Goal: Task Accomplishment & Management: Manage account settings

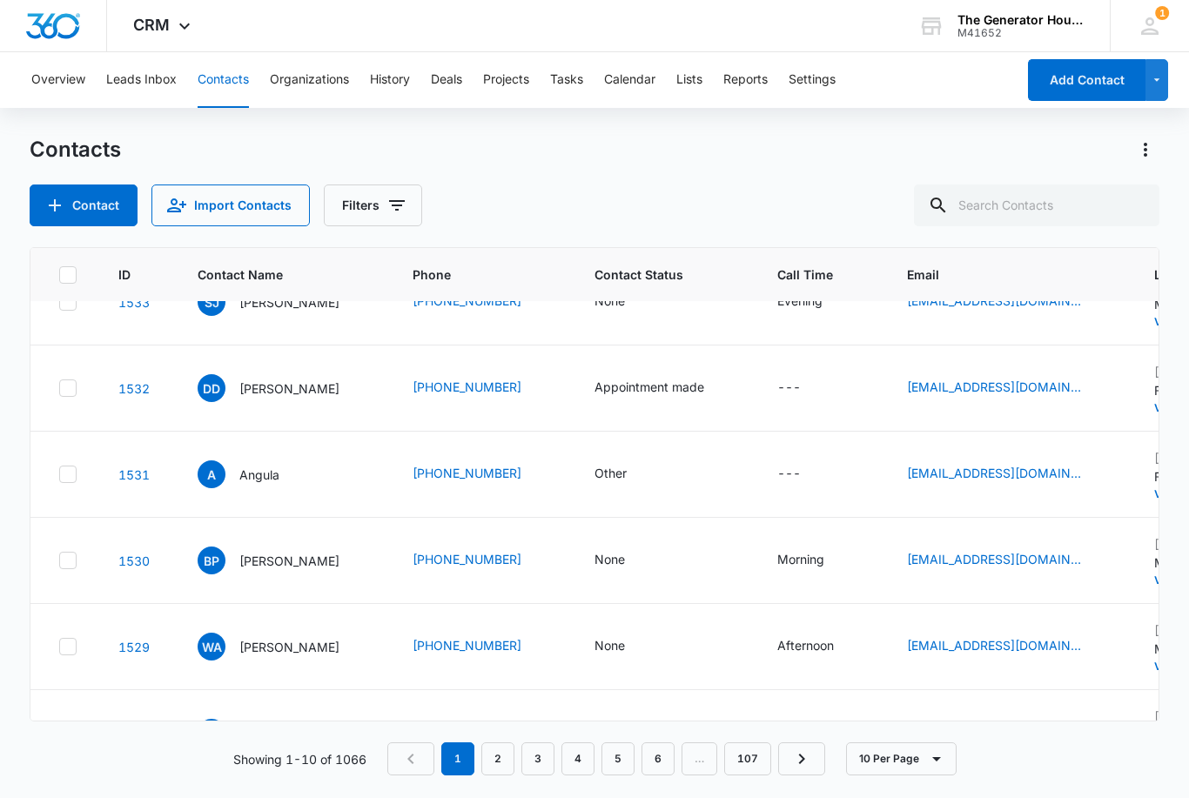
scroll to position [386, 0]
click at [602, 559] on div "None" at bounding box center [609, 560] width 30 height 18
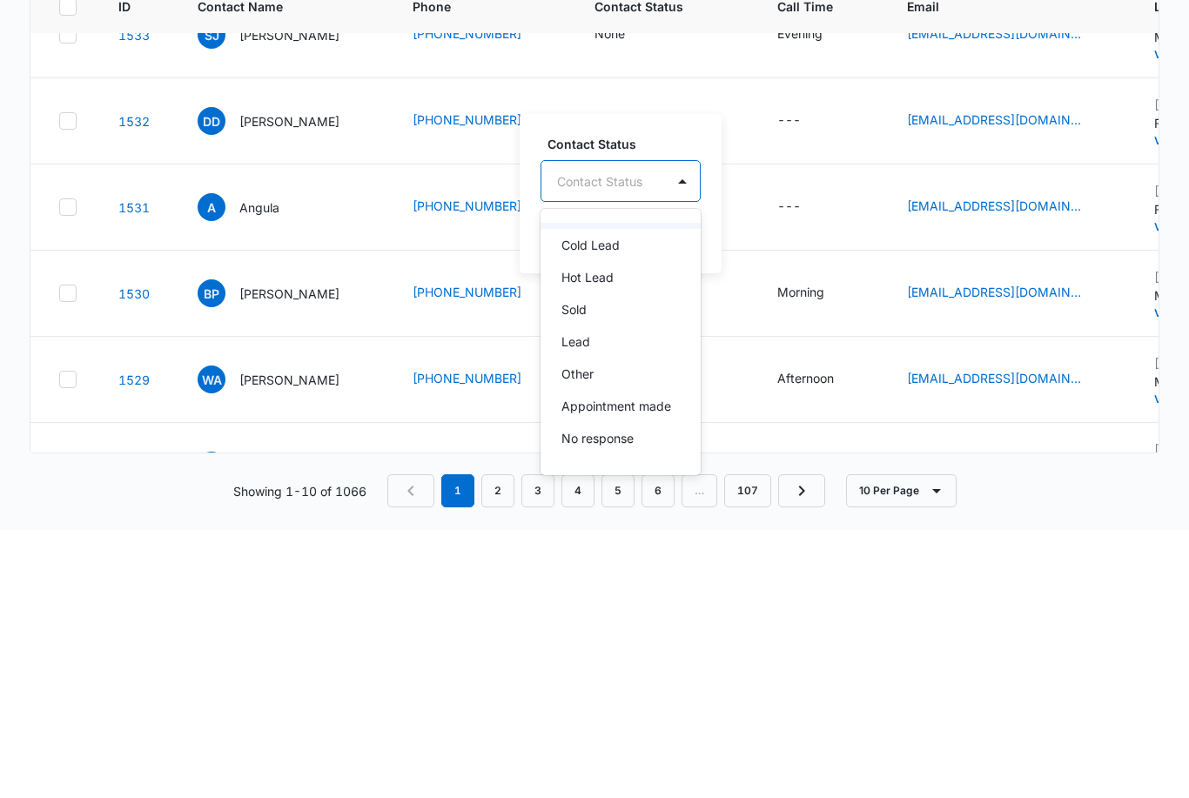
scroll to position [69, 0]
click at [580, 561] on p "Lead" at bounding box center [575, 570] width 29 height 18
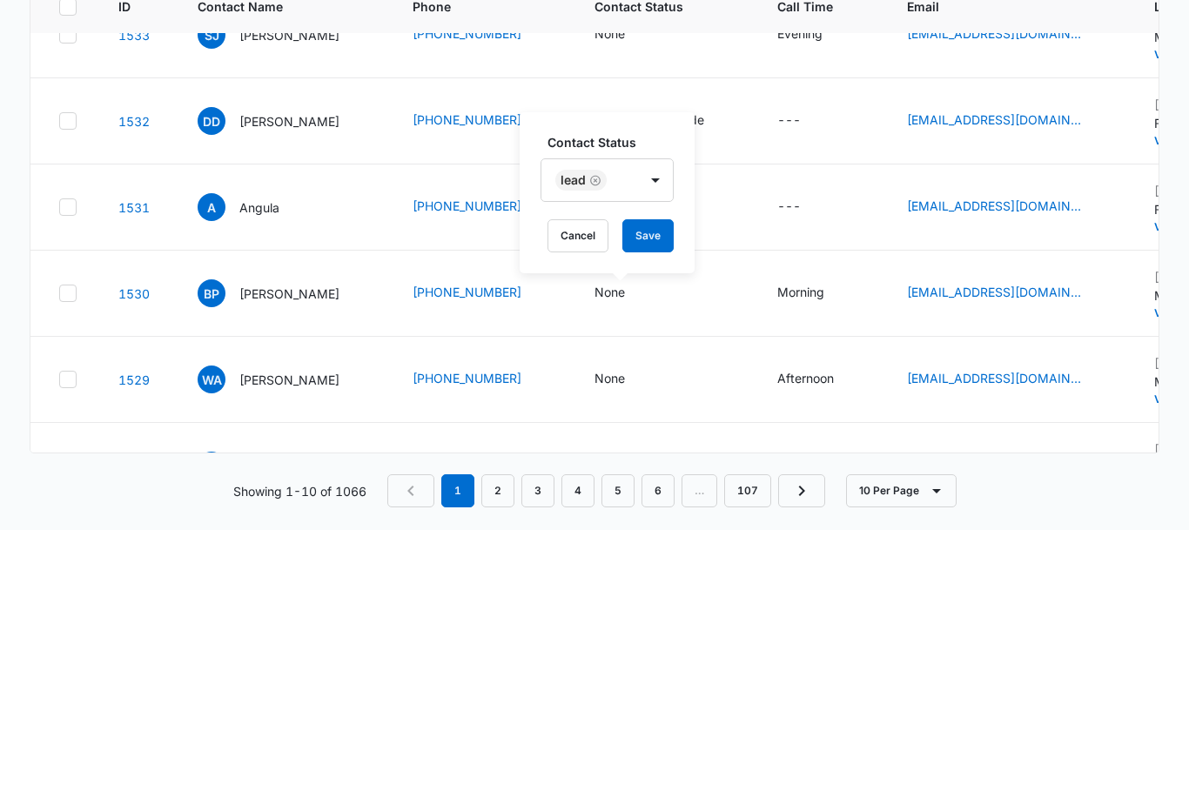
scroll to position [54, 0]
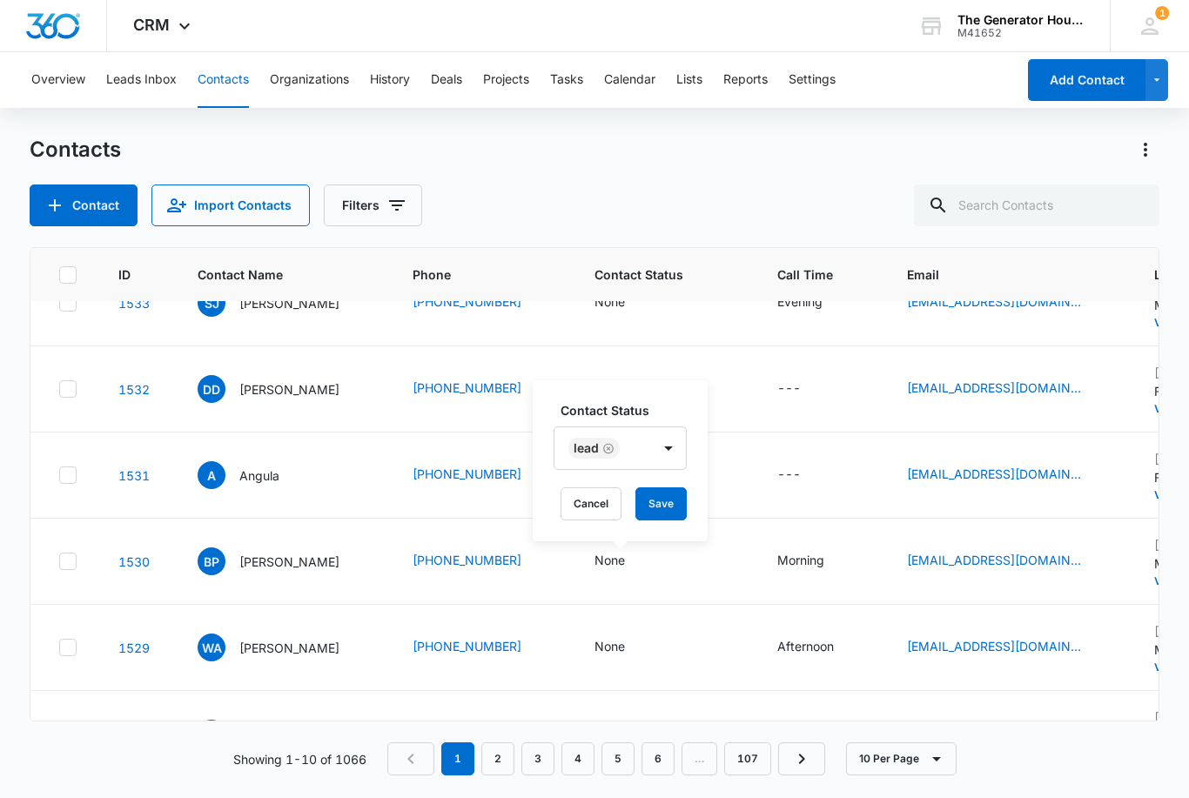
click at [664, 487] on button "Save" at bounding box center [660, 503] width 51 height 33
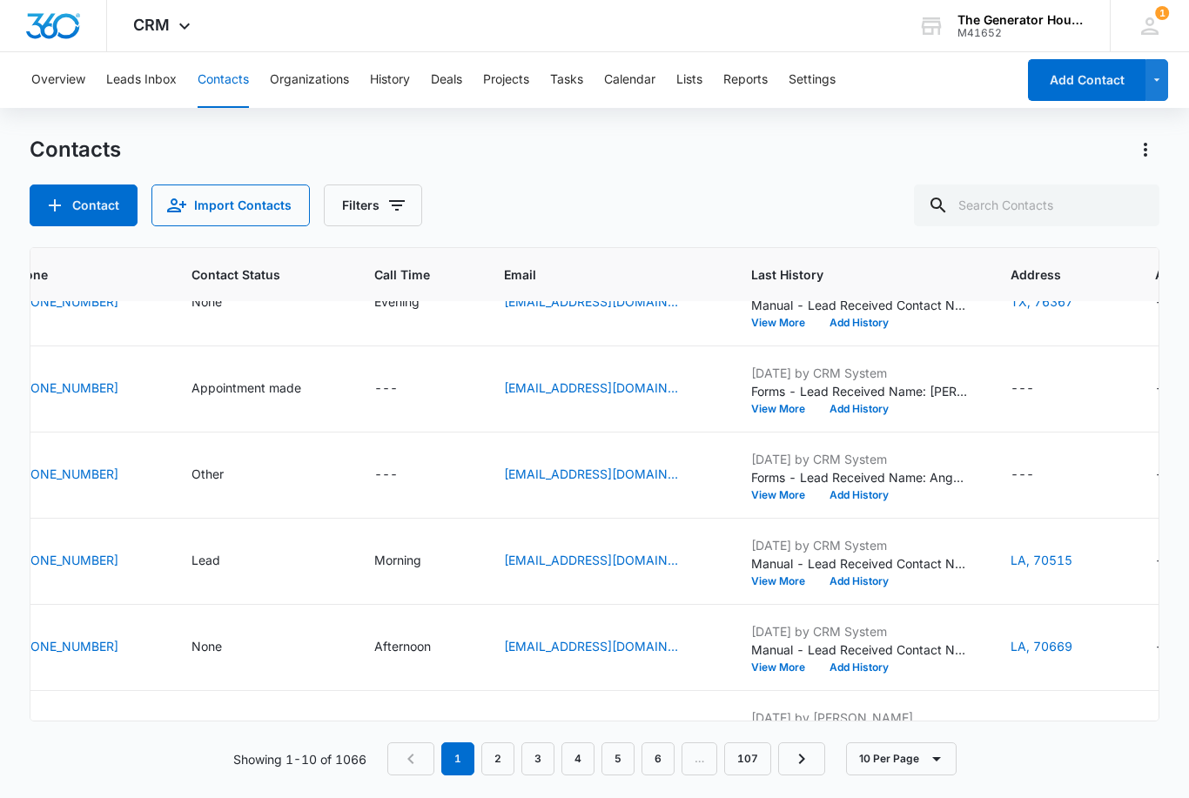
scroll to position [386, 404]
click at [305, 637] on div "None" at bounding box center [261, 647] width 141 height 21
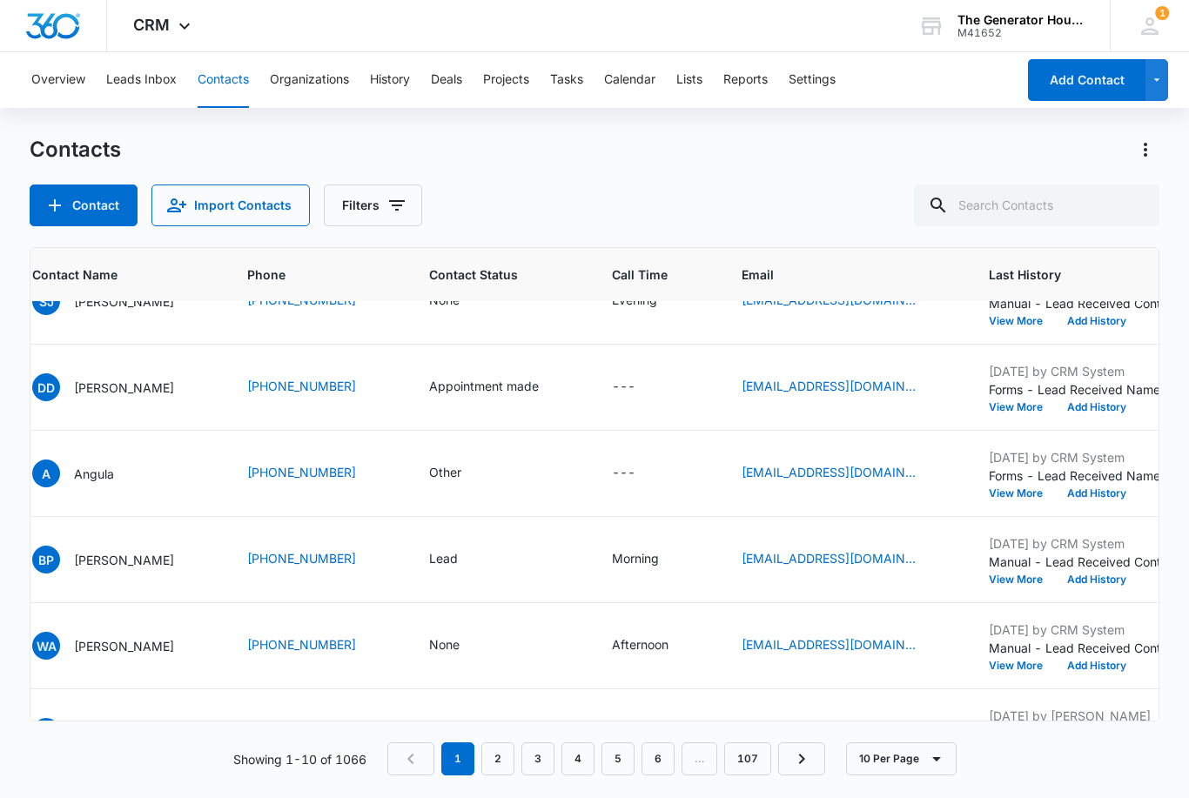
scroll to position [386, 165]
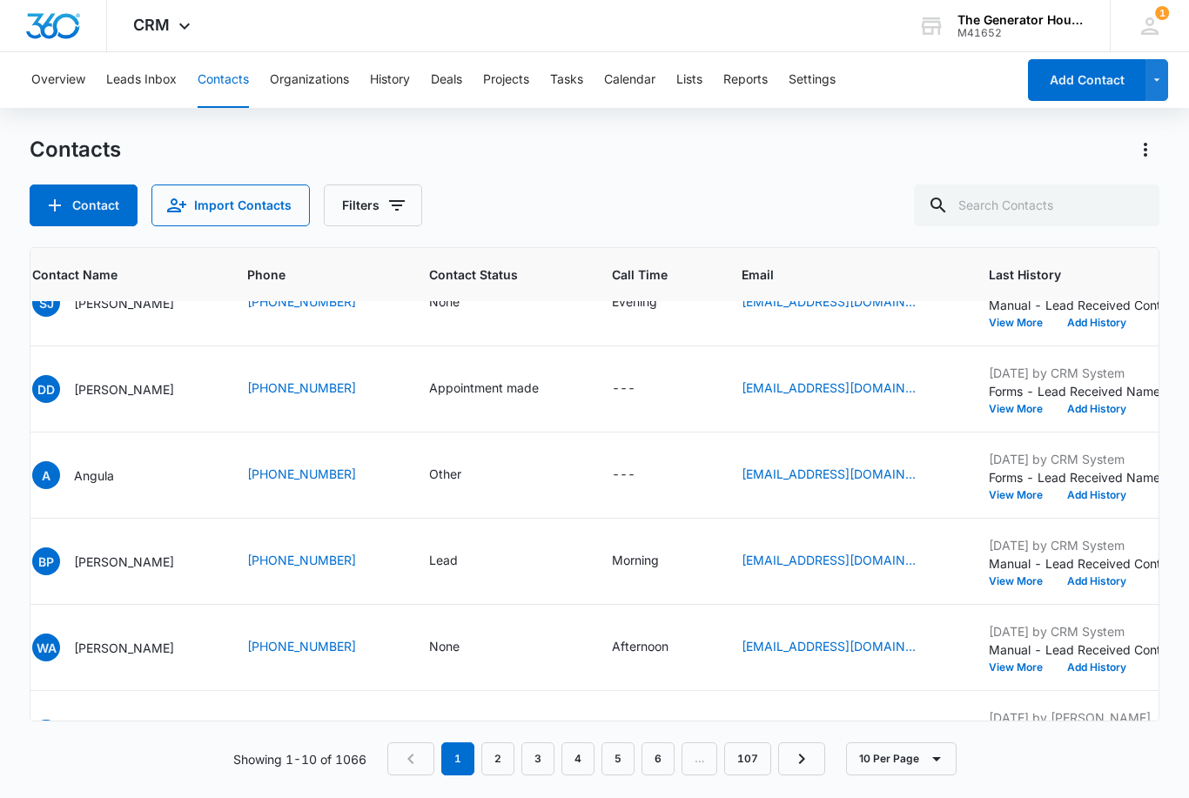
click at [448, 637] on div "None" at bounding box center [444, 646] width 30 height 18
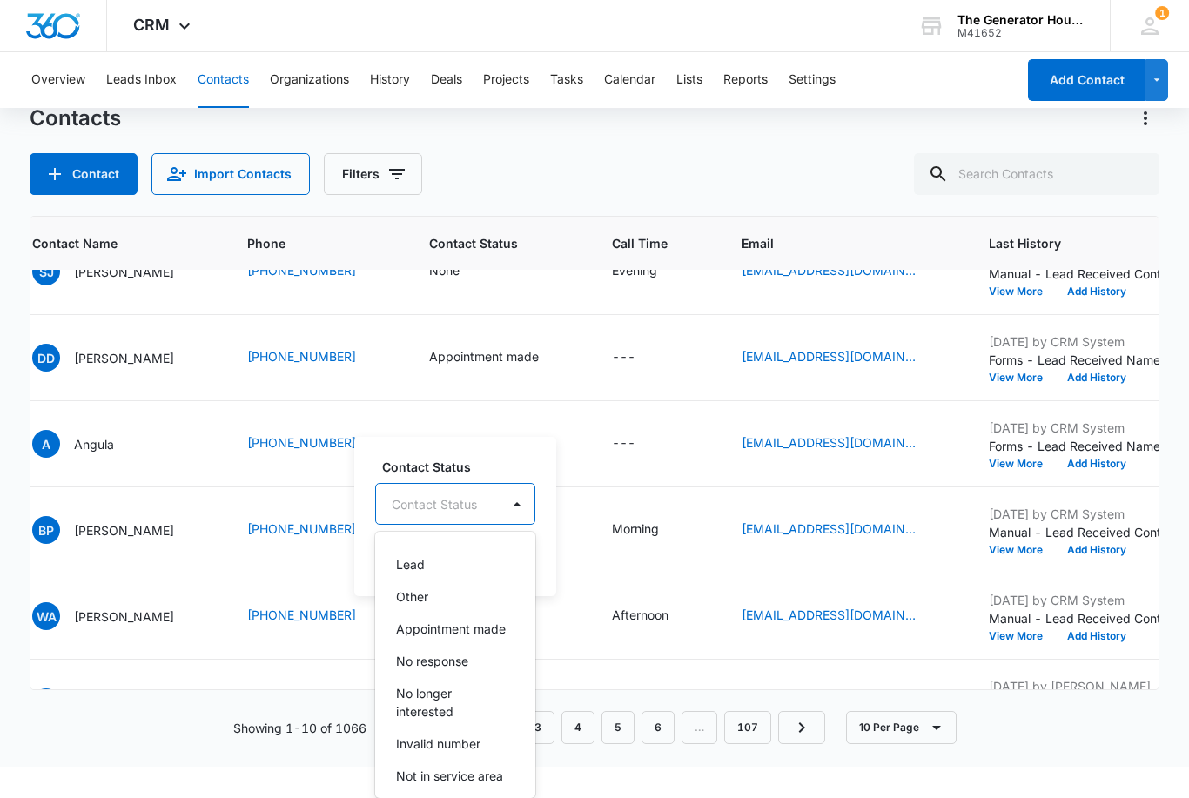
scroll to position [128, 0]
click at [478, 654] on div "No response" at bounding box center [453, 663] width 115 height 18
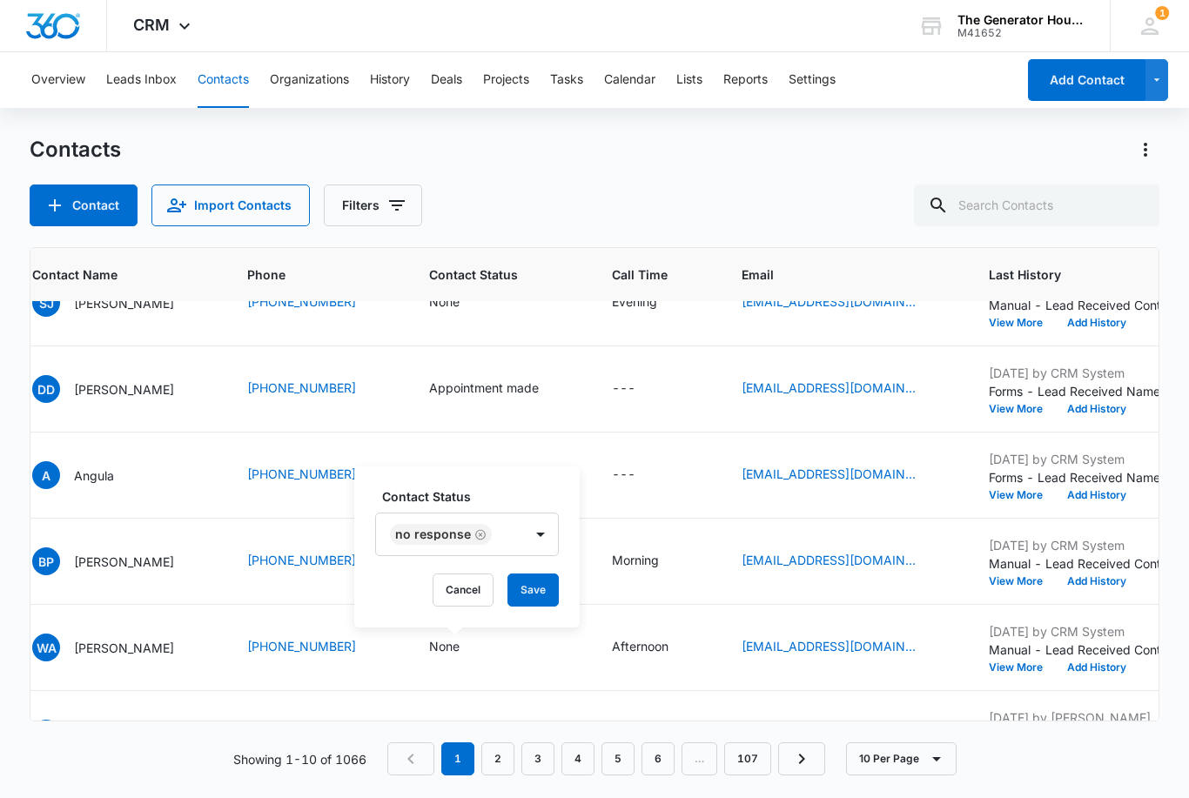
click at [536, 573] on button "Save" at bounding box center [532, 589] width 51 height 33
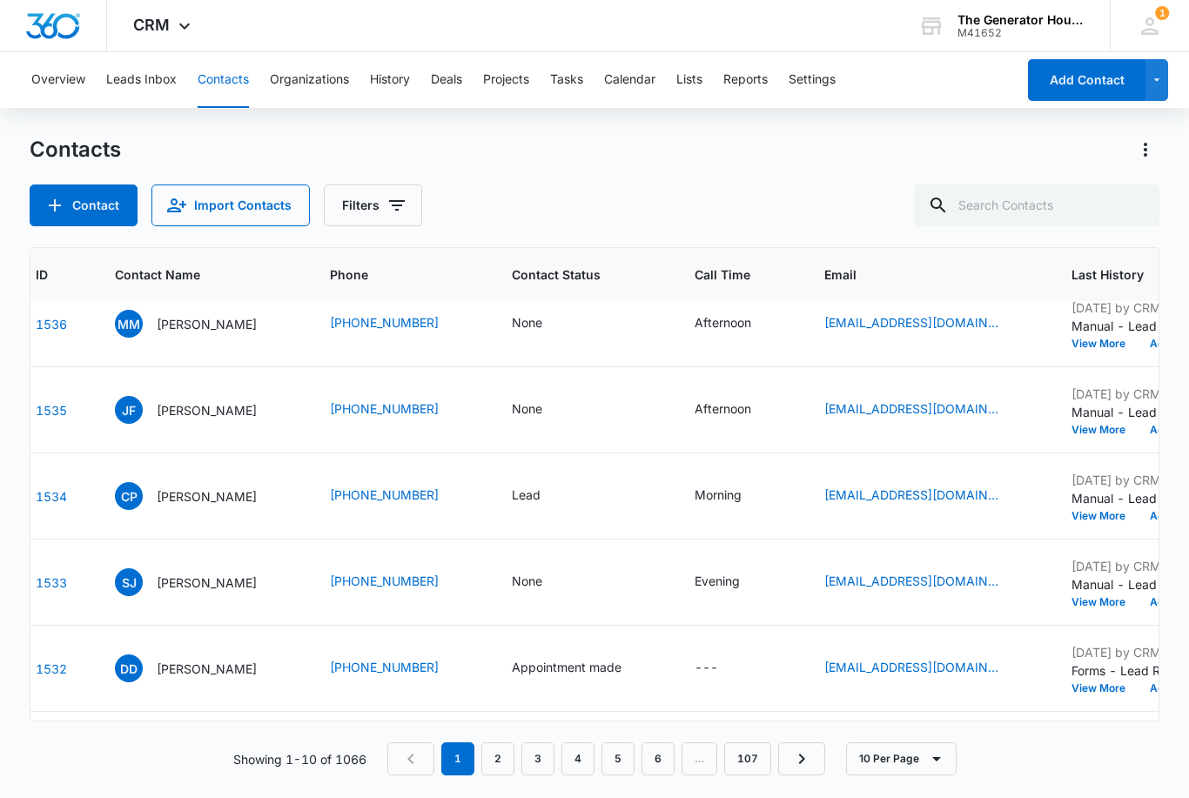
scroll to position [81, 81]
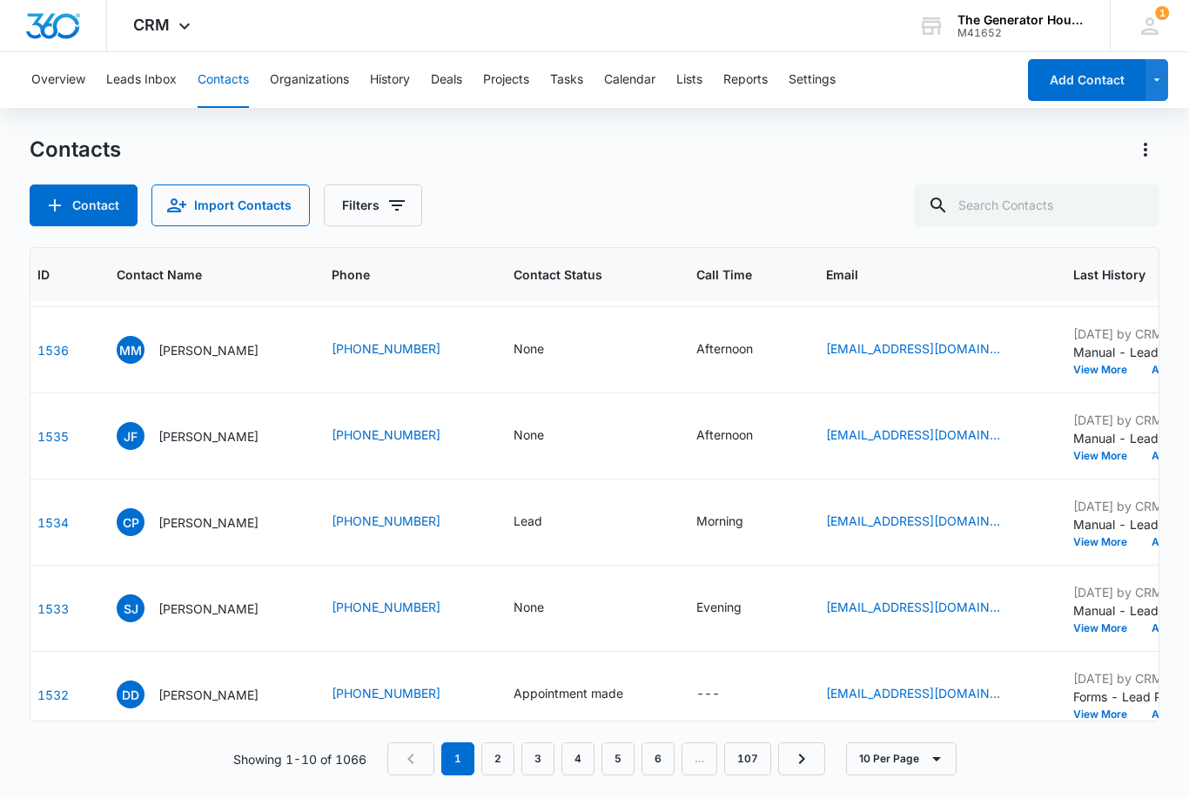
click at [1139, 49] on div "1 [PERSON_NAME] [PERSON_NAME][EMAIL_ADDRESS][DOMAIN_NAME] My Profile 1 Notifica…" at bounding box center [1149, 25] width 79 height 51
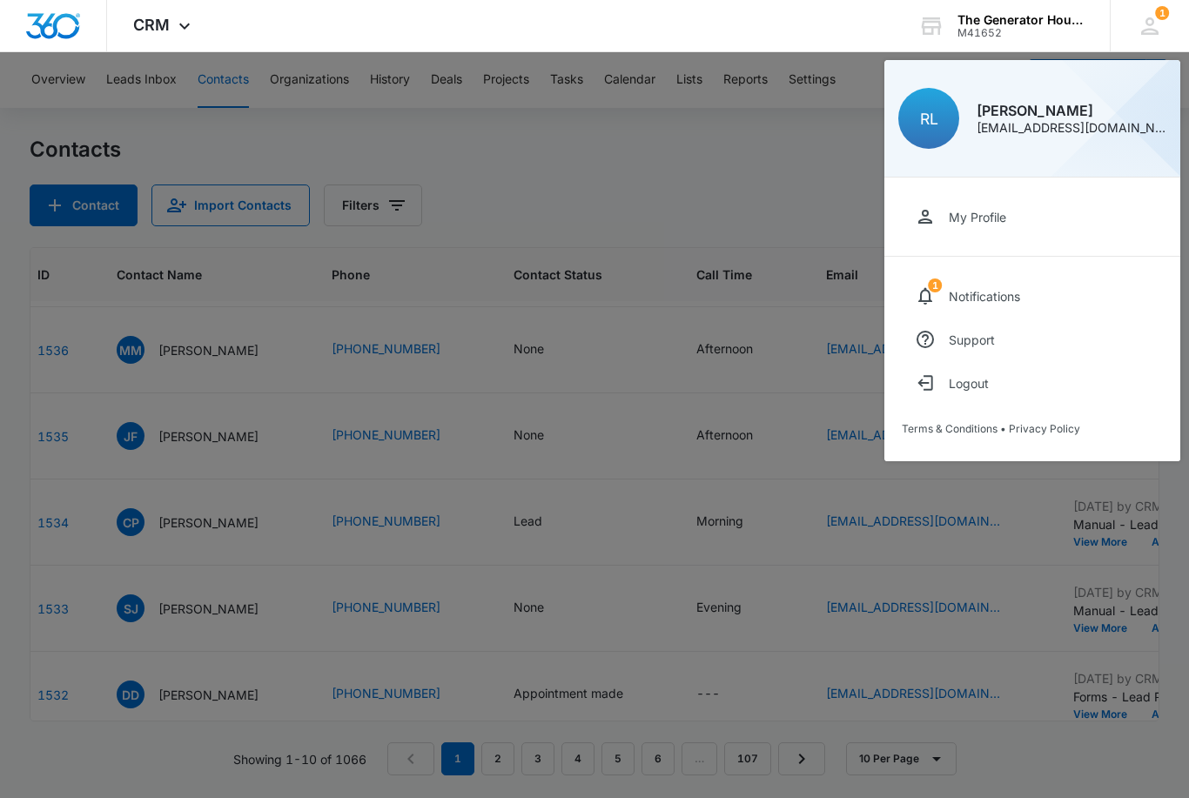
click at [601, 406] on div at bounding box center [594, 399] width 1189 height 798
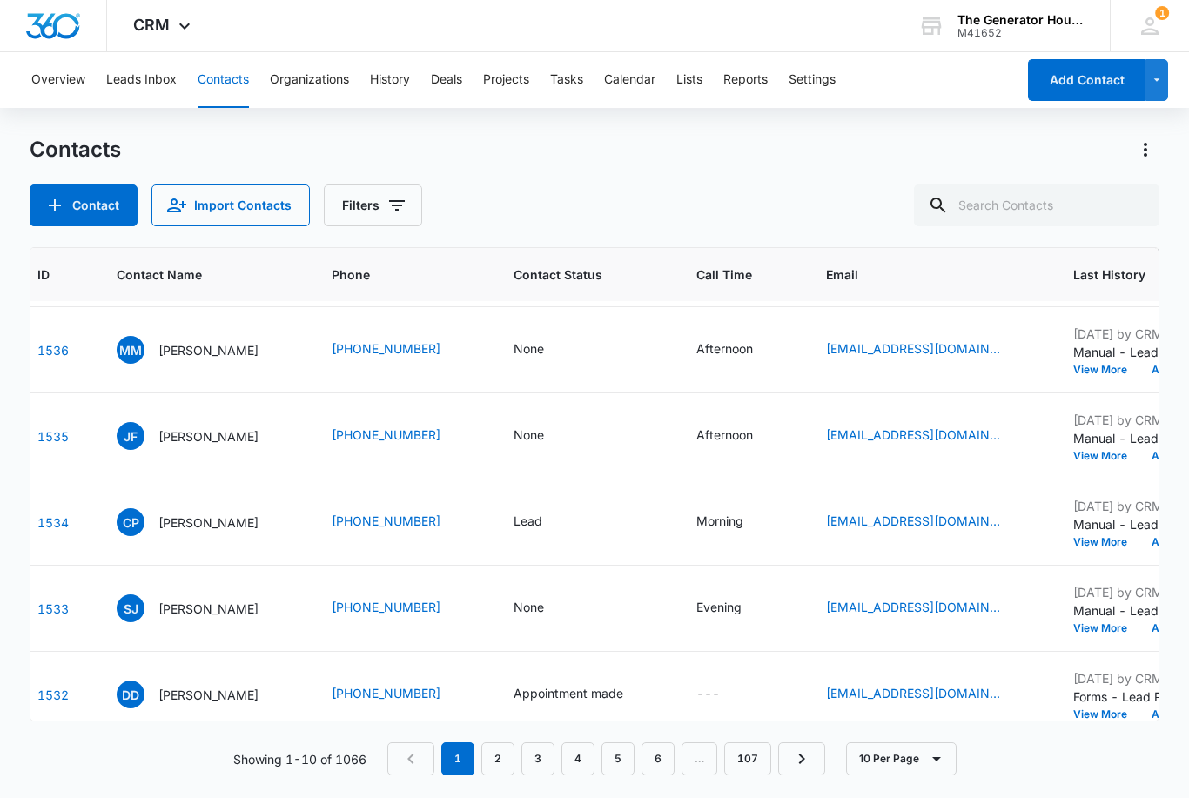
click at [640, 393] on td "None" at bounding box center [584, 436] width 183 height 86
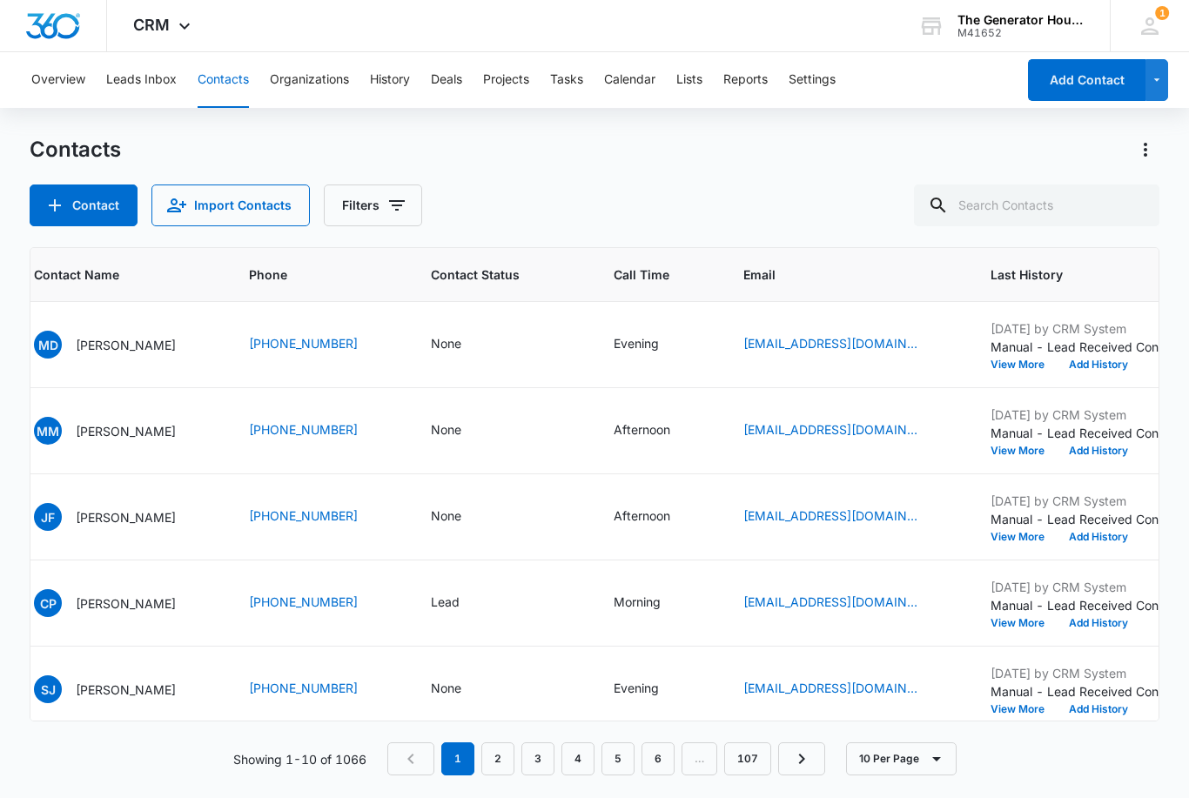
scroll to position [0, 162]
click at [438, 506] on div "None" at bounding box center [447, 516] width 30 height 21
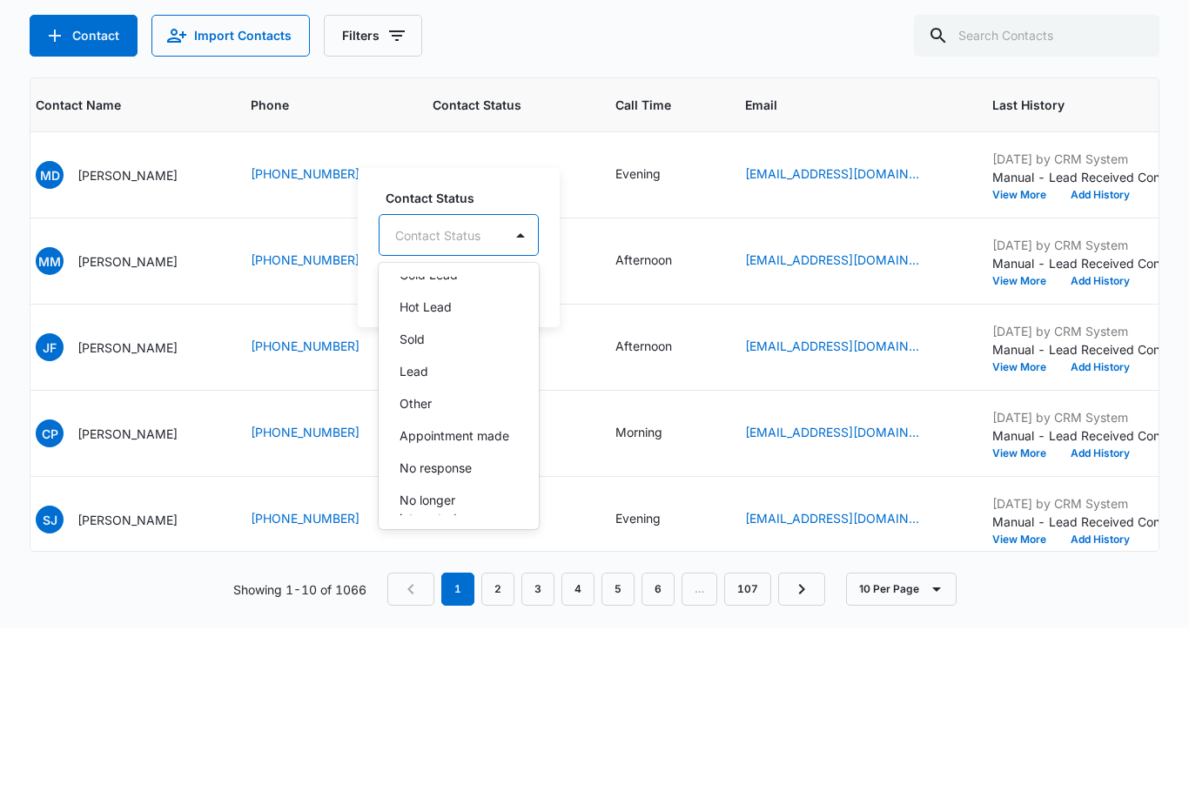
scroll to position [118, 0]
click at [478, 564] on div "No response" at bounding box center [456, 573] width 115 height 18
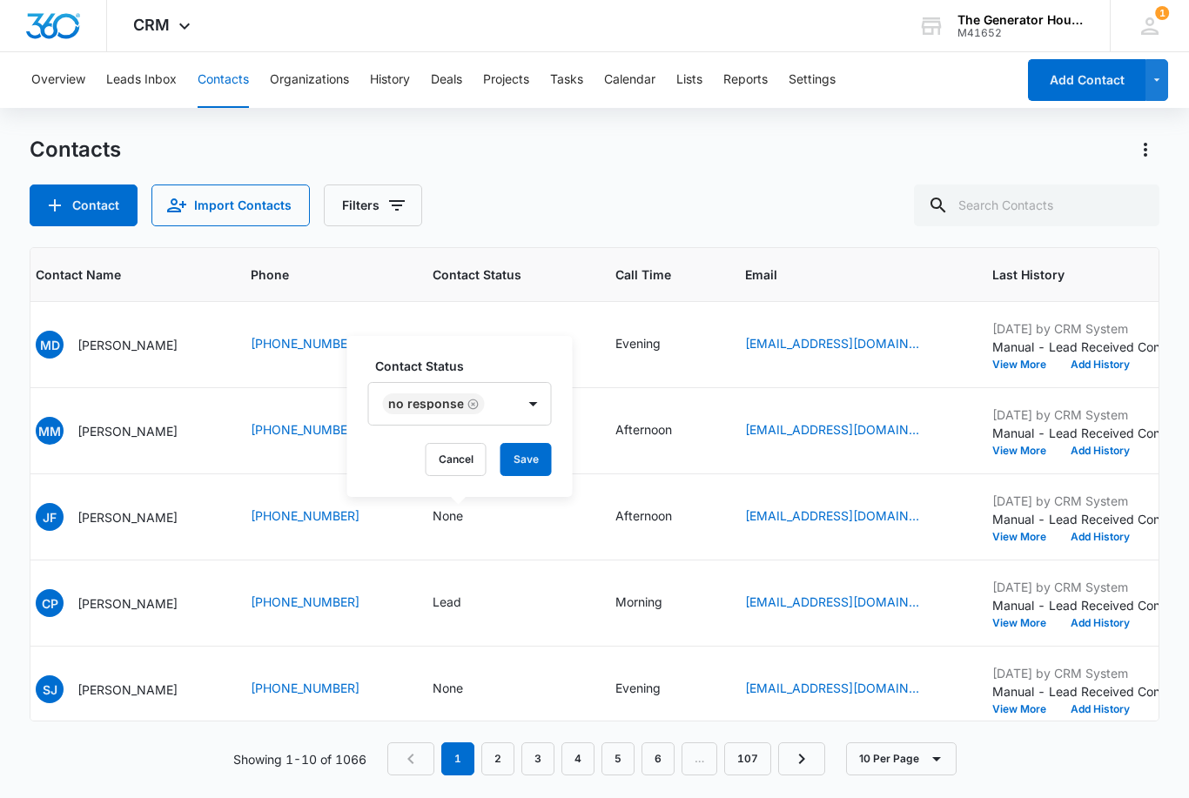
click at [527, 443] on button "Save" at bounding box center [525, 459] width 51 height 33
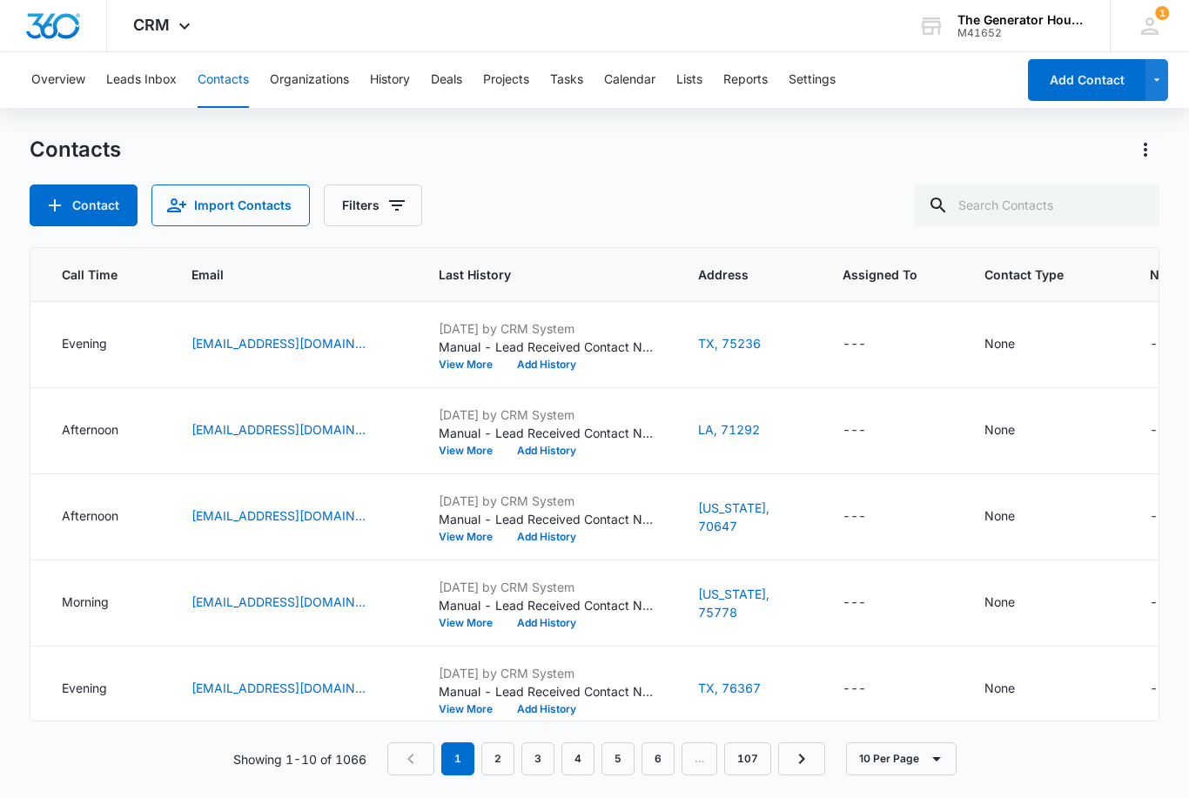
scroll to position [0, 715]
click at [895, 420] on div "---" at bounding box center [892, 430] width 100 height 21
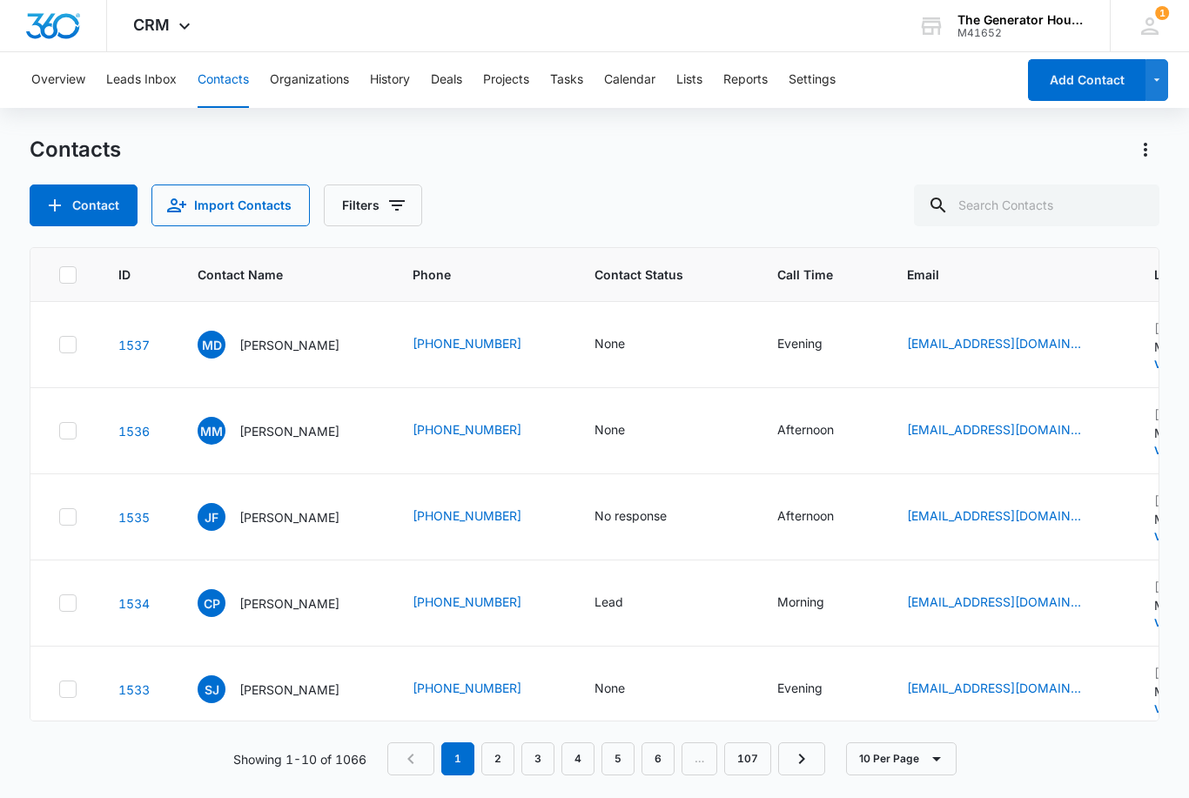
scroll to position [0, 0]
click at [687, 388] on td "None" at bounding box center [664, 431] width 183 height 86
click at [607, 420] on div "None" at bounding box center [609, 429] width 30 height 18
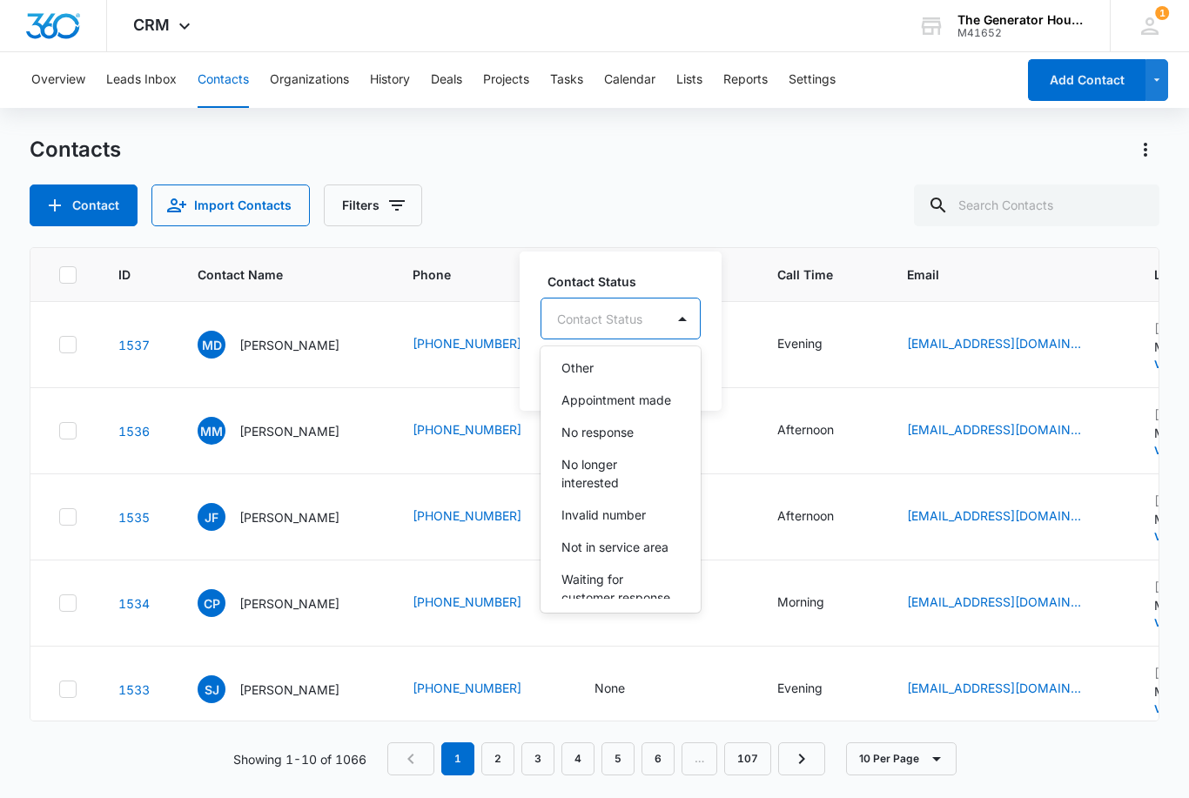
scroll to position [180, 0]
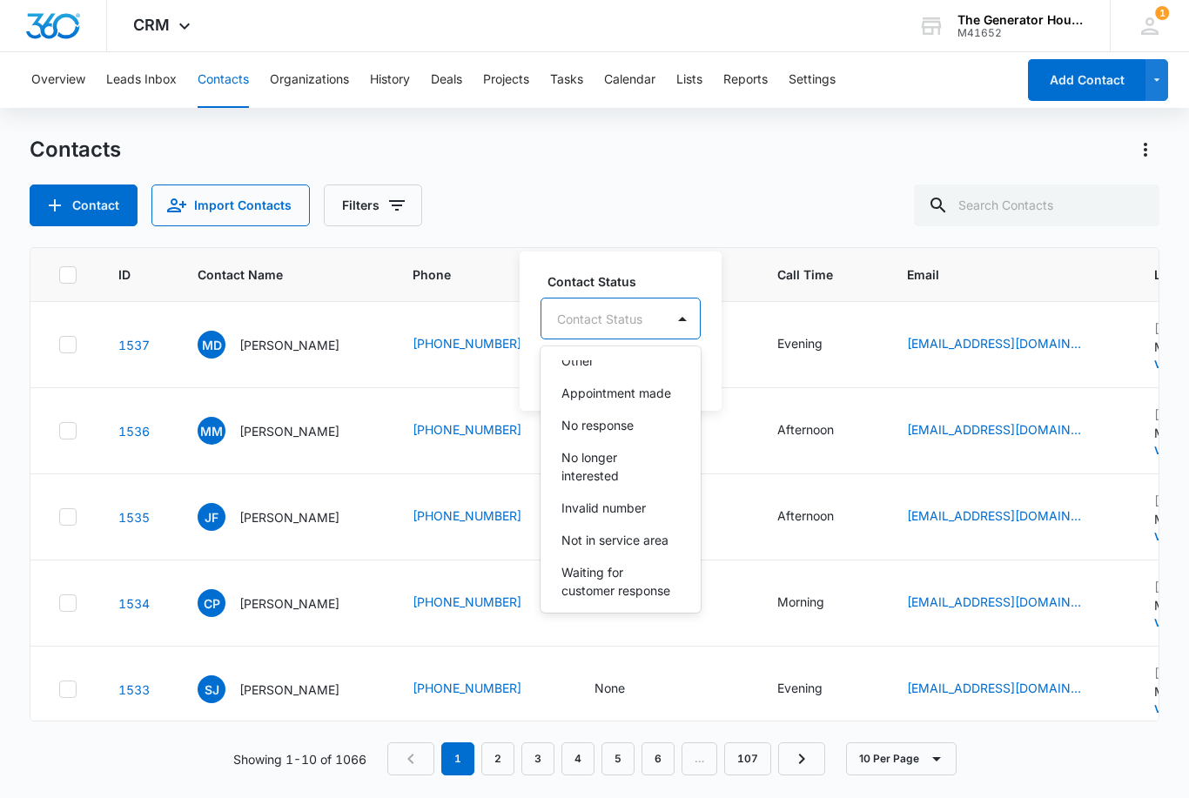
click at [650, 384] on p "Appointment made" at bounding box center [616, 393] width 110 height 18
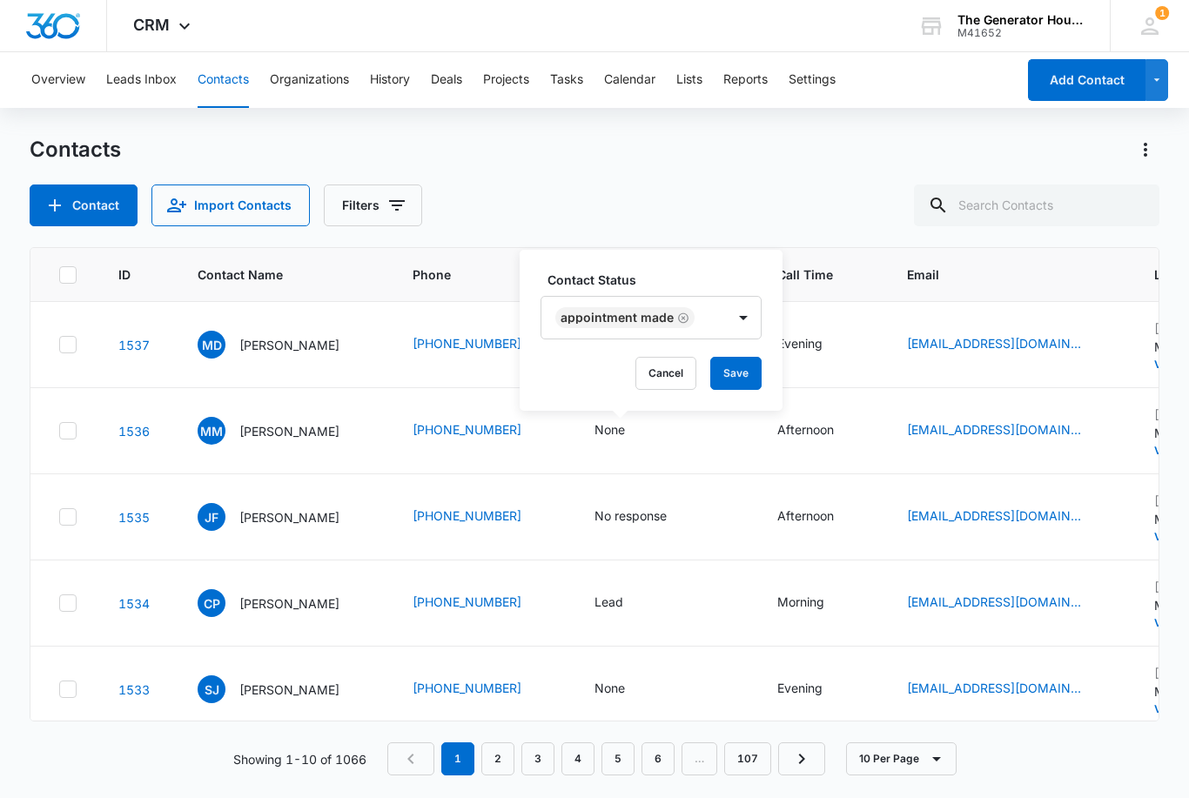
click at [746, 357] on button "Save" at bounding box center [735, 373] width 51 height 33
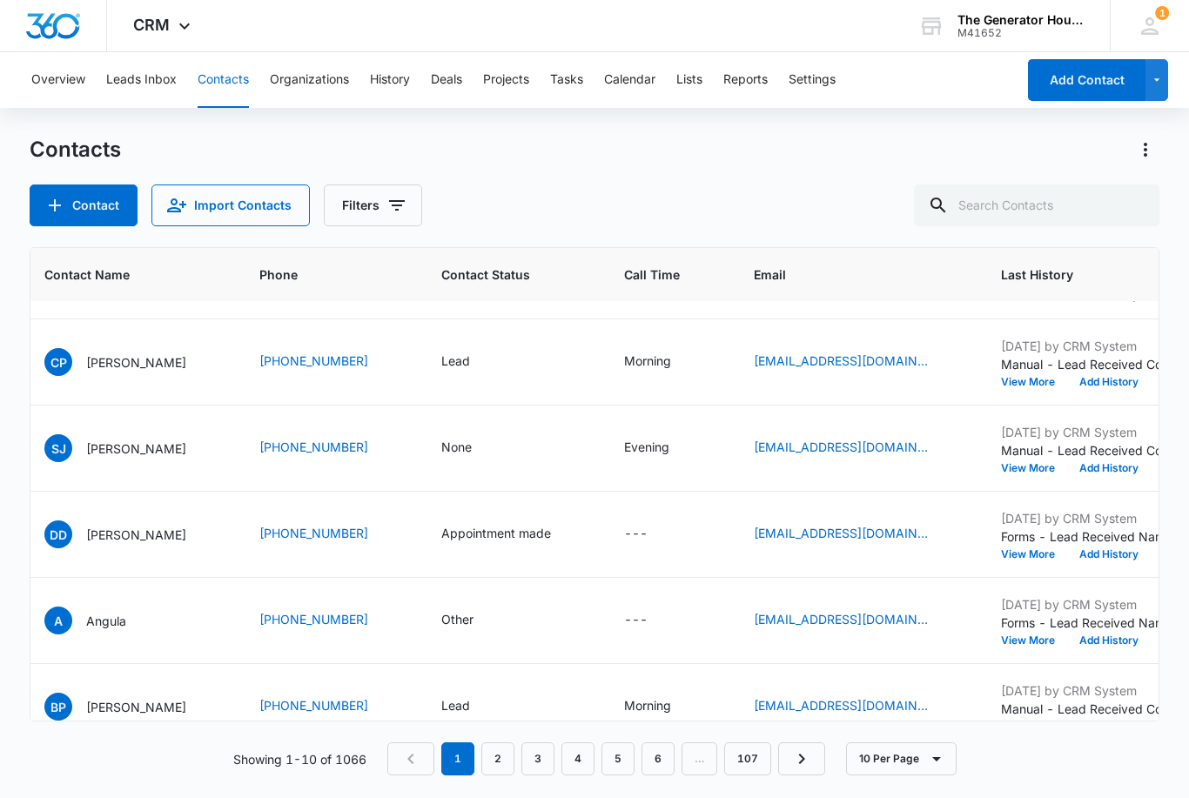
scroll to position [239, 152]
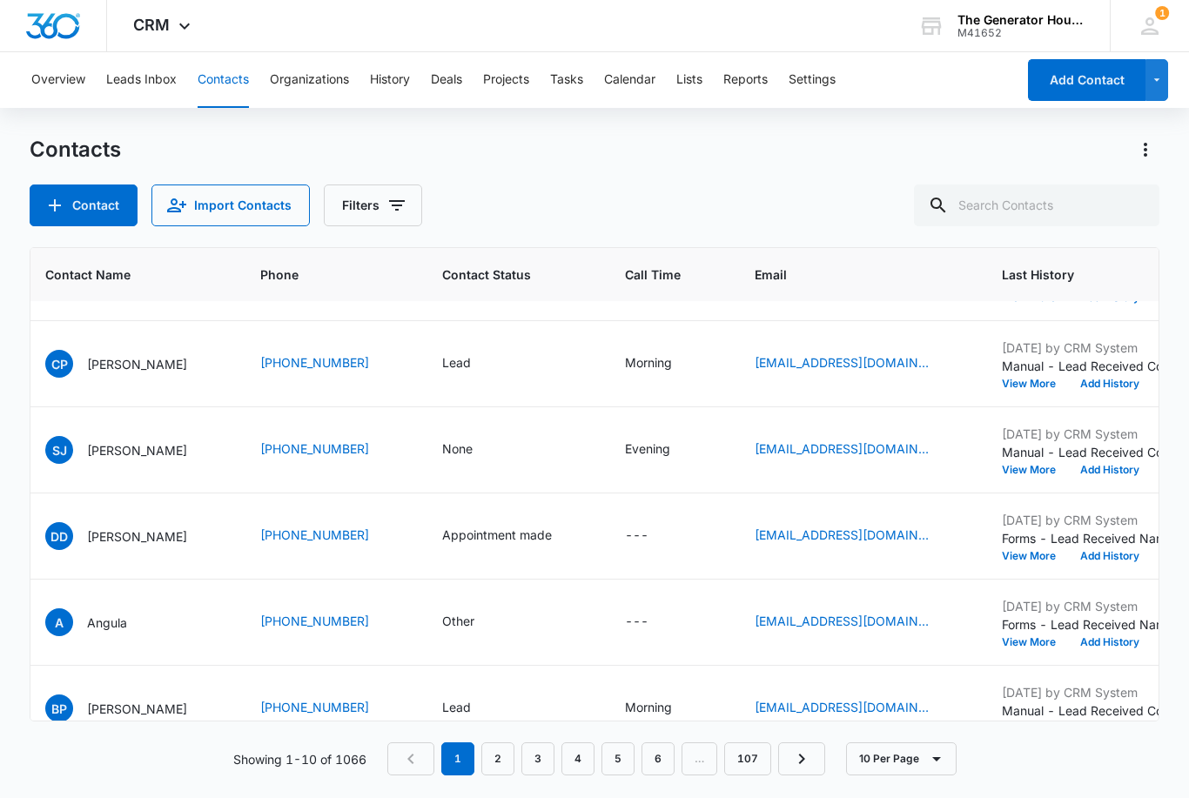
click at [469, 448] on div "None" at bounding box center [473, 449] width 62 height 21
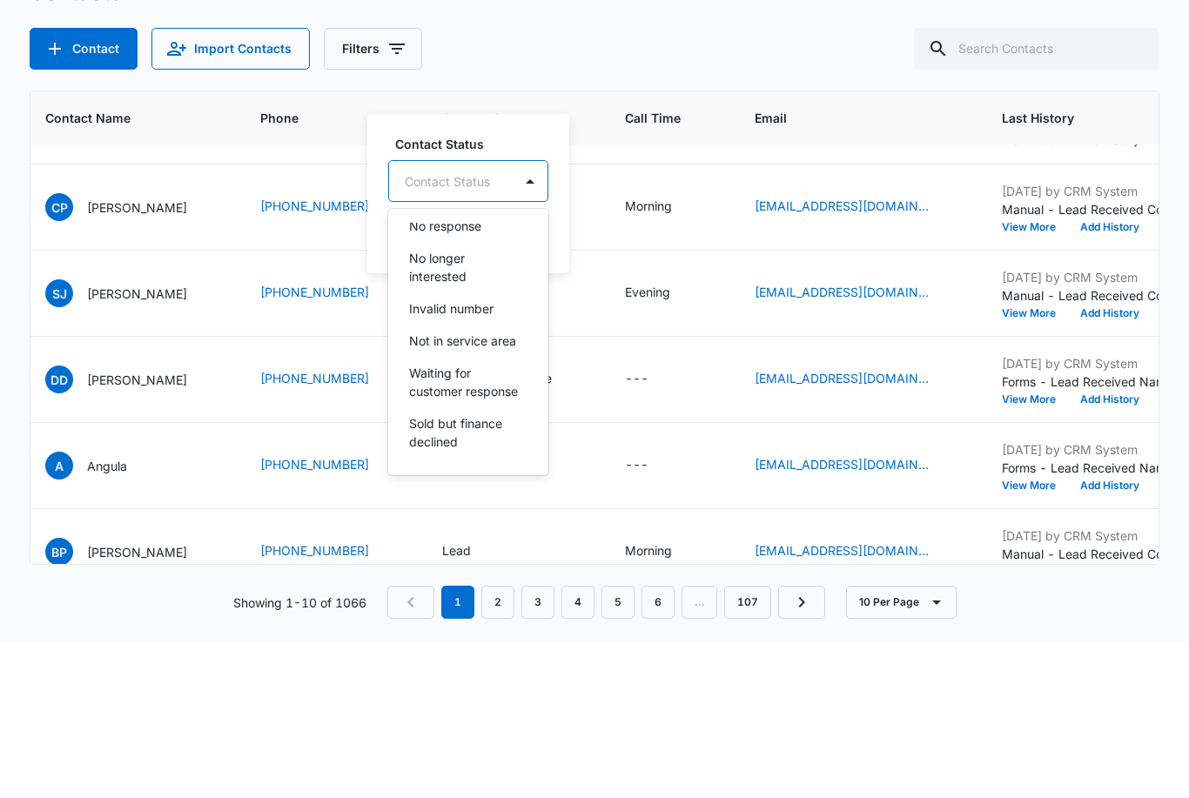
scroll to position [242, 0]
click at [499, 488] on p "Not in service area" at bounding box center [462, 497] width 107 height 18
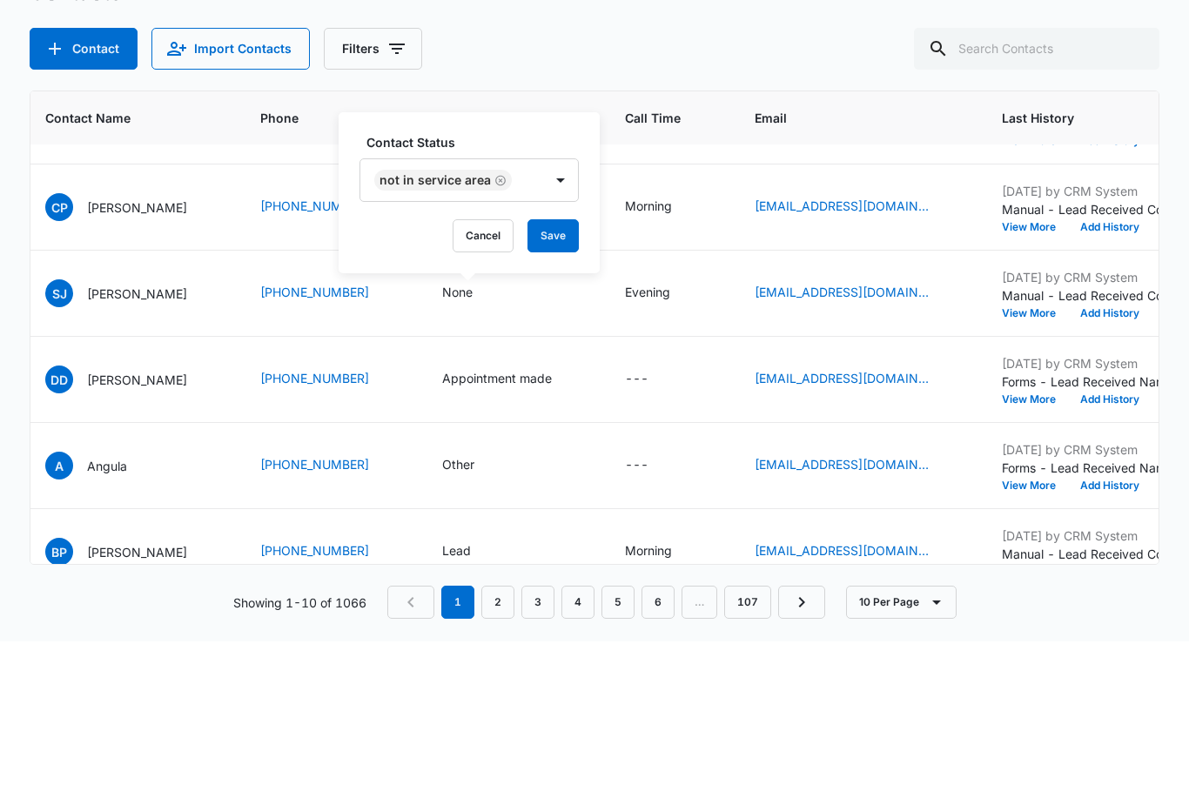
scroll to position [54, 0]
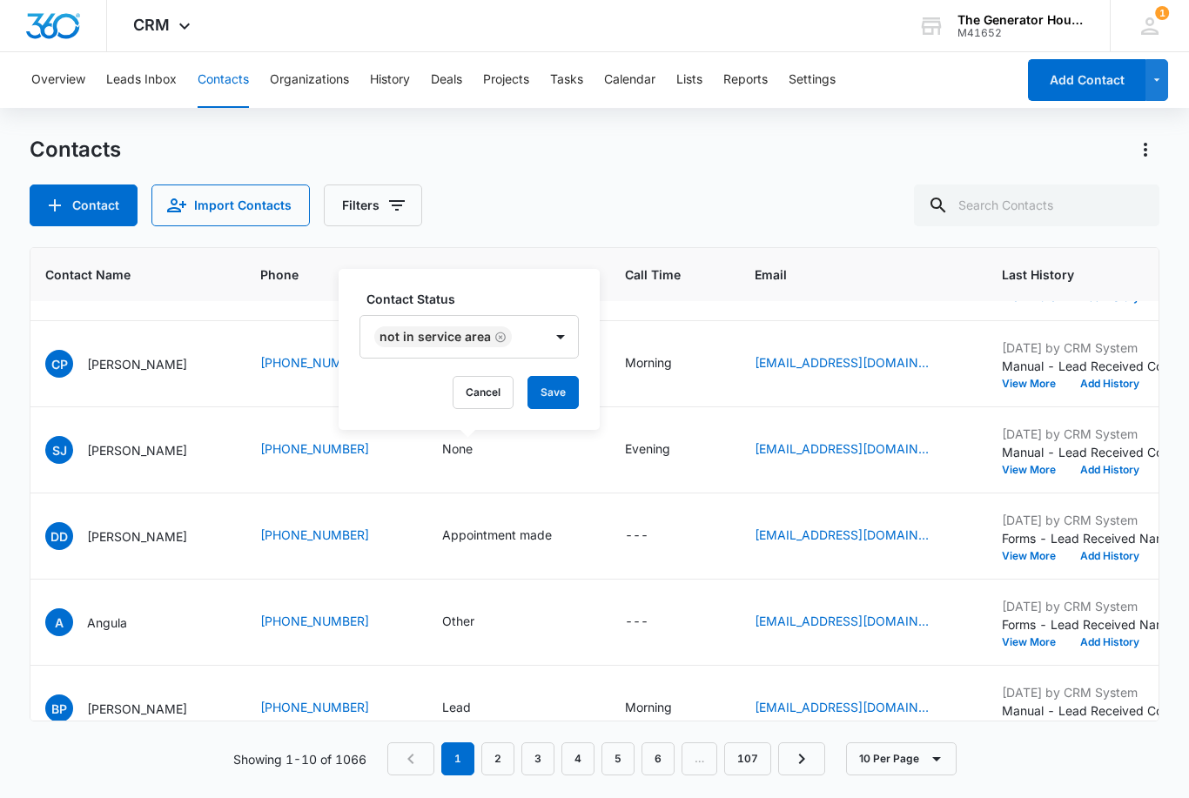
click at [559, 376] on button "Save" at bounding box center [552, 392] width 51 height 33
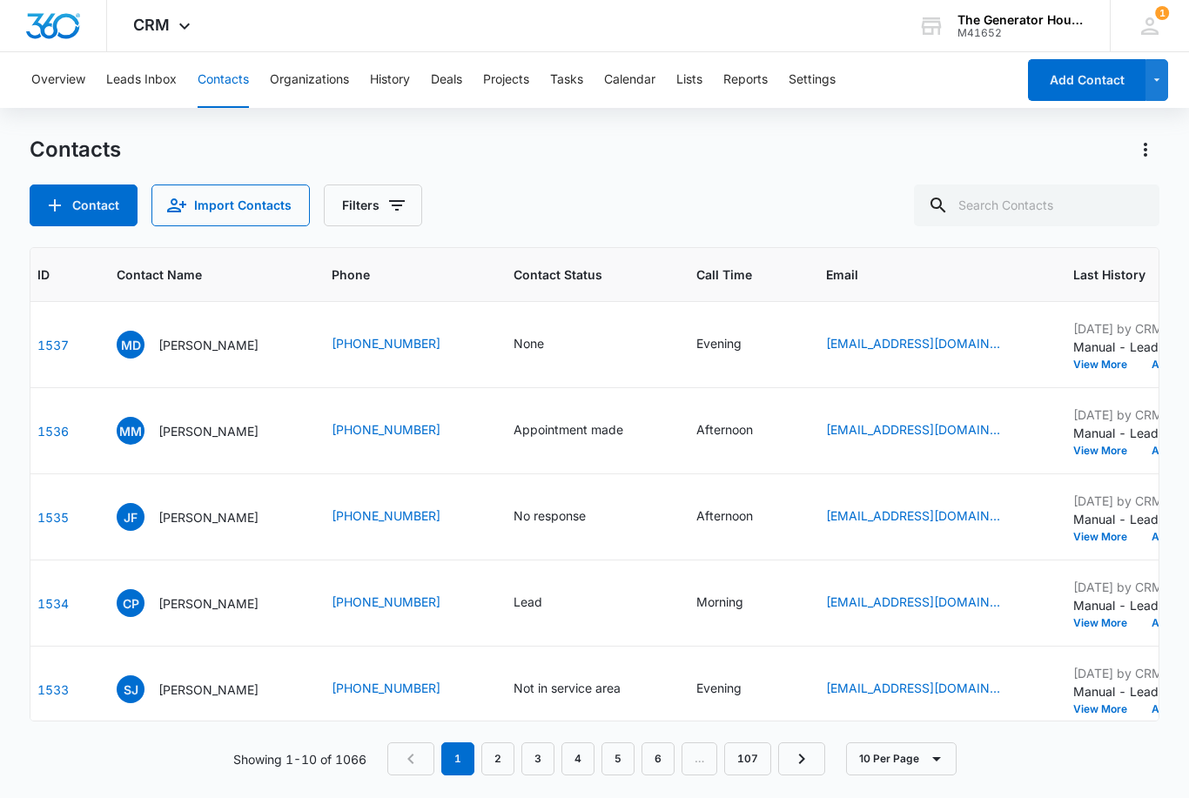
scroll to position [0, 80]
click at [794, 560] on td "Morning" at bounding box center [741, 603] width 130 height 86
click at [638, 334] on div "None" at bounding box center [584, 344] width 141 height 21
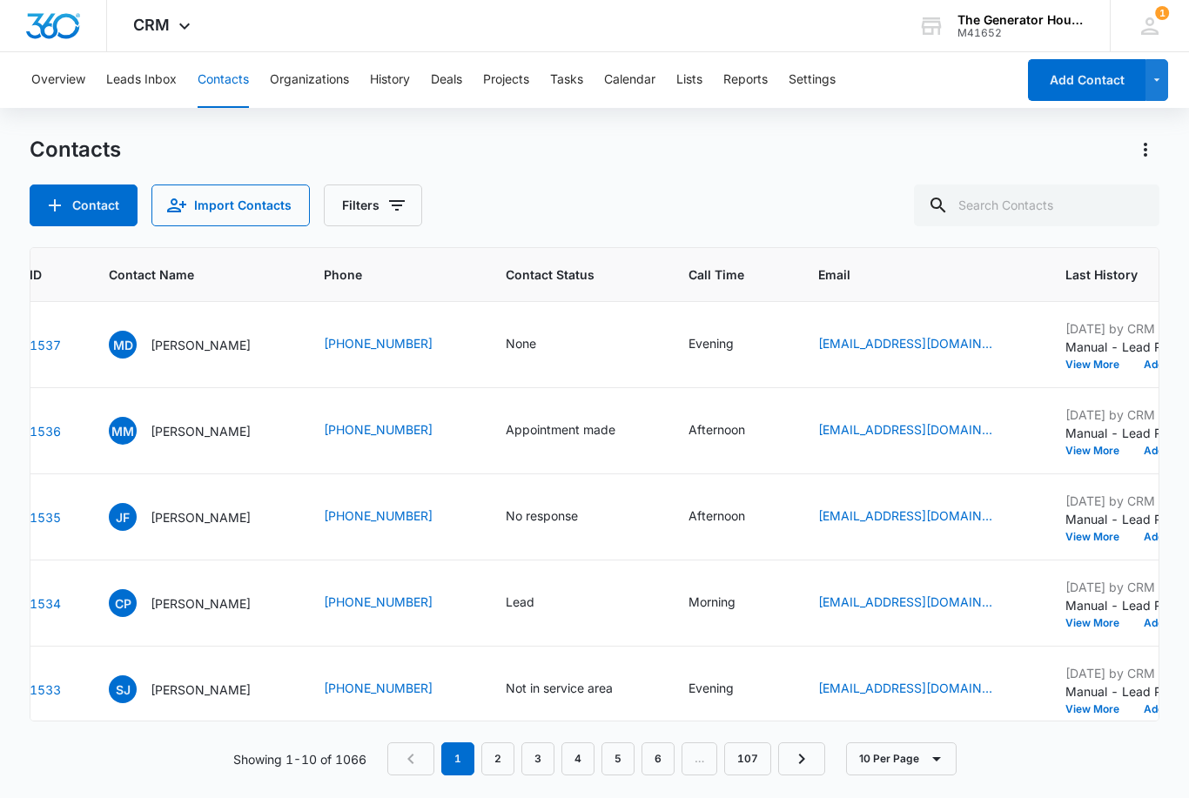
scroll to position [0, 89]
click at [540, 334] on div "None" at bounding box center [537, 344] width 62 height 21
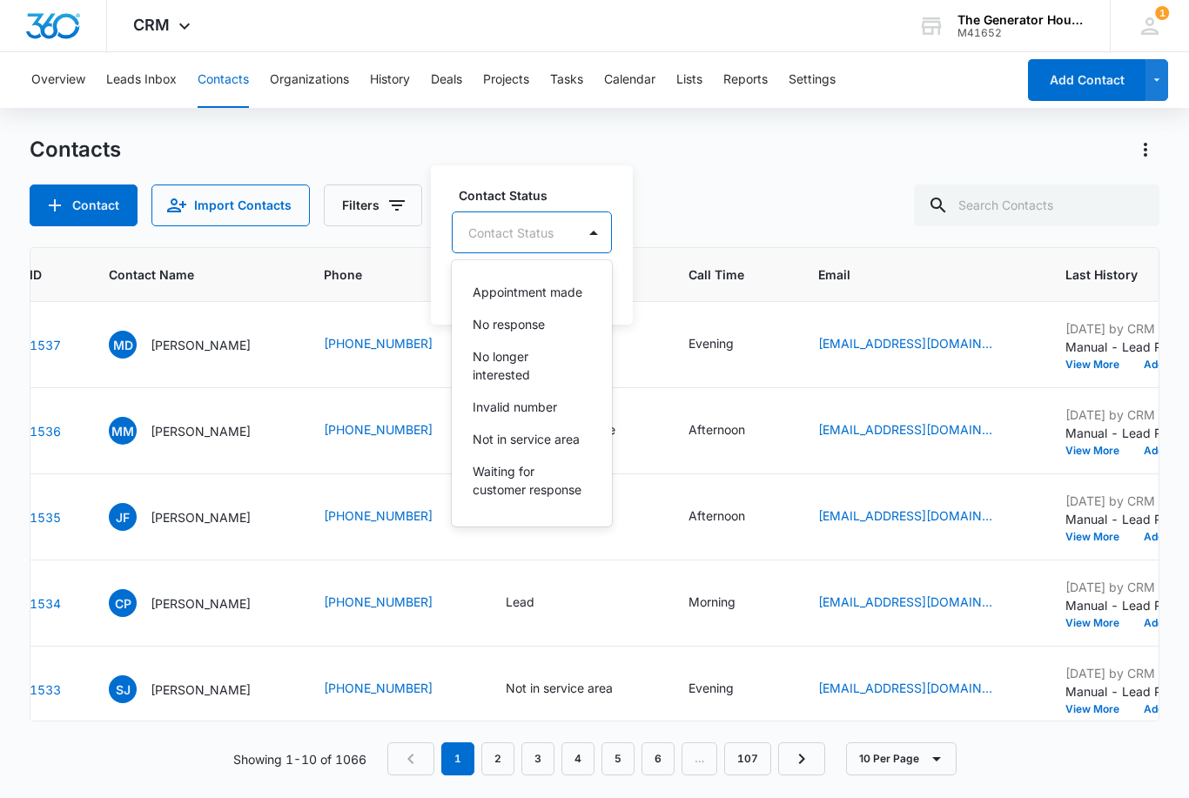
scroll to position [203, 0]
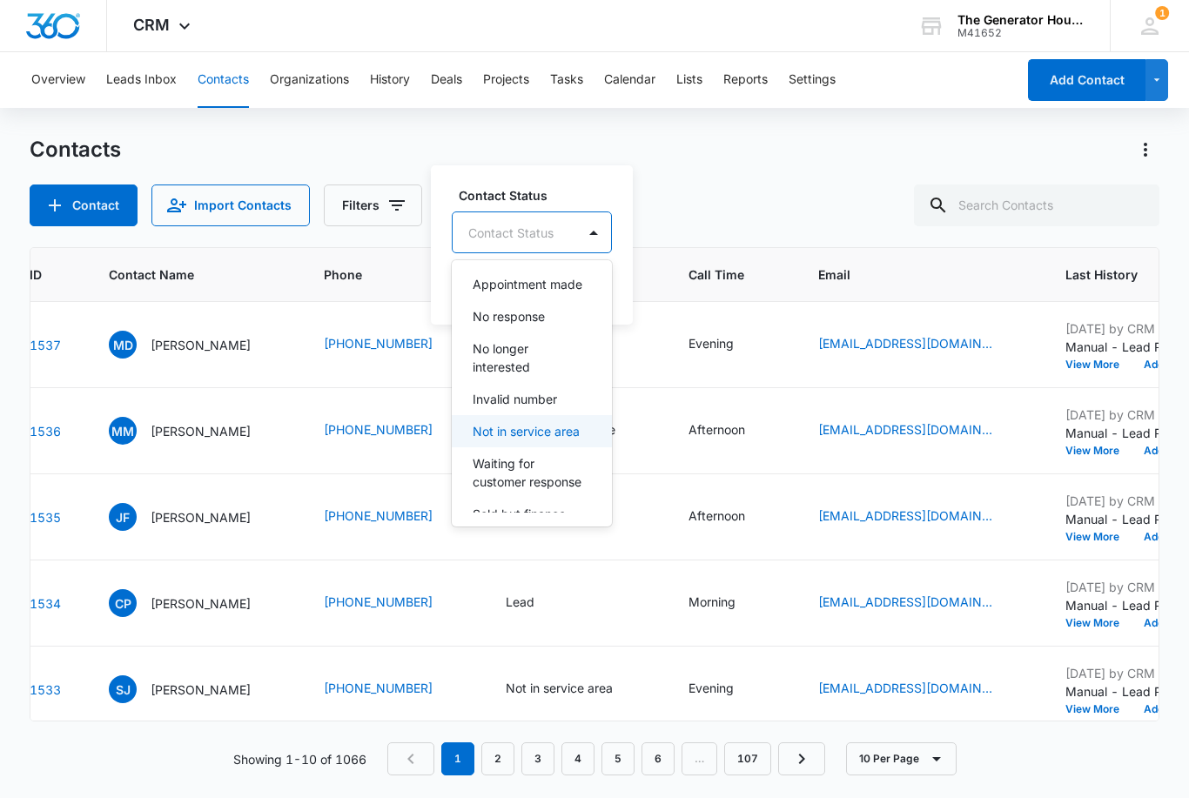
click at [569, 422] on p "Not in service area" at bounding box center [526, 431] width 107 height 18
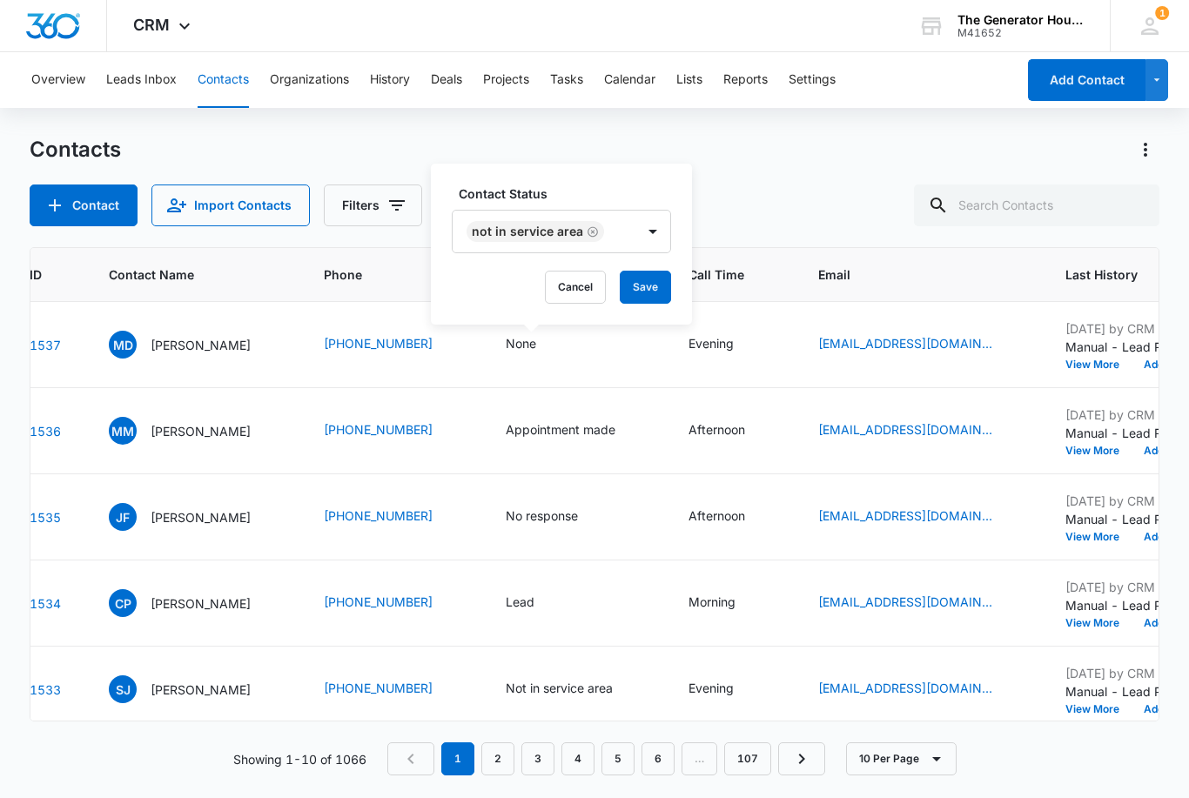
click at [642, 271] on button "Save" at bounding box center [645, 287] width 51 height 33
